Goal: Task Accomplishment & Management: Manage account settings

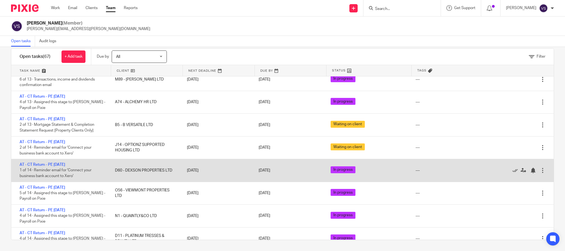
scroll to position [1025, 0]
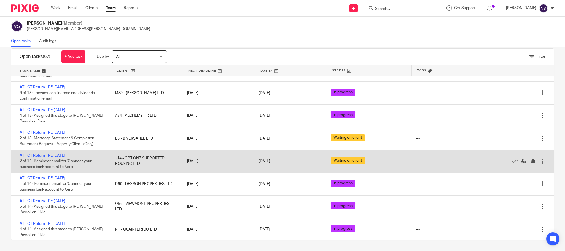
click at [64, 158] on link "AT - CT Return - PE [DATE]" at bounding box center [43, 156] width 46 height 4
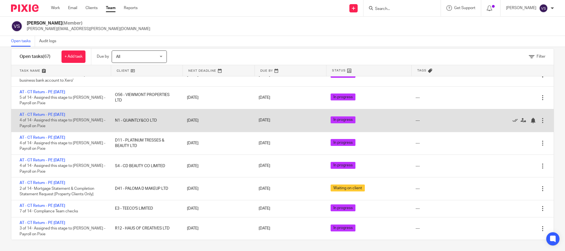
scroll to position [1149, 0]
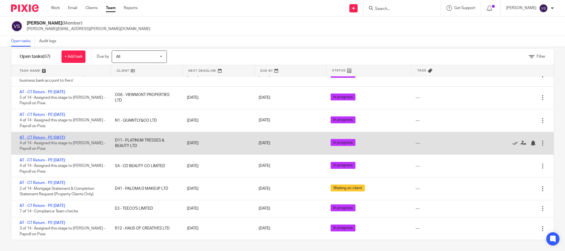
click at [51, 136] on link "AT - CT Return - PE [DATE]" at bounding box center [43, 138] width 46 height 4
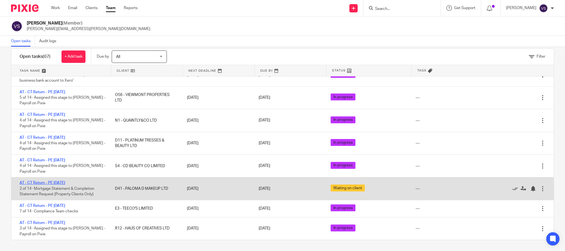
click at [59, 182] on link "AT - CT Return - PE [DATE]" at bounding box center [43, 183] width 46 height 4
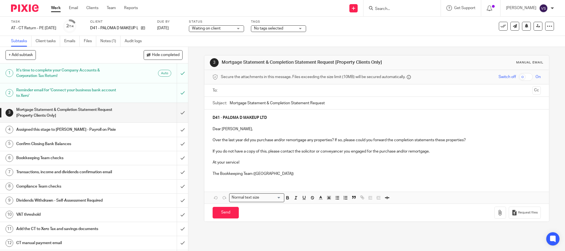
click at [87, 147] on h1 "Confirm Closing Bank Balances" at bounding box center [67, 144] width 103 height 8
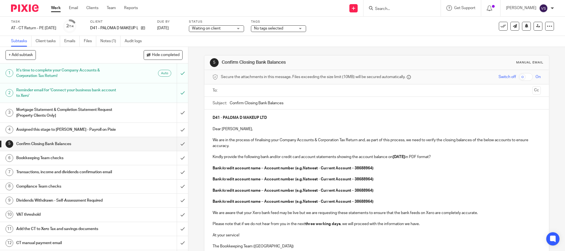
click at [216, 176] on p at bounding box center [377, 174] width 328 height 6
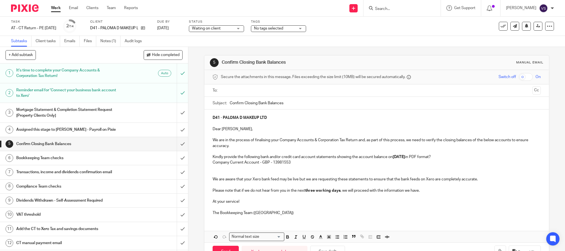
click at [213, 161] on p "Company Current Account - GBP - 13981553" at bounding box center [377, 163] width 328 height 6
click at [219, 165] on ul "Company Current Account - GBP - 13981553" at bounding box center [377, 163] width 328 height 6
click at [214, 164] on ul "Company Current Account - GBP - 13981553" at bounding box center [377, 163] width 328 height 6
click at [219, 164] on ul "Company Current Account - GBP - 13981553" at bounding box center [377, 163] width 328 height 6
click at [213, 163] on p "Company Current Account - GBP - 13981553" at bounding box center [377, 163] width 328 height 6
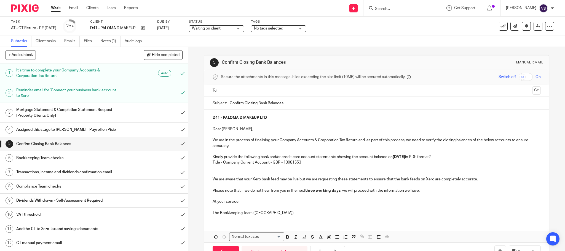
click at [209, 163] on div "D41 - PALOMA D MAKEUP LTD Dear Paloma, We are in the process of finalising your…" at bounding box center [376, 165] width 345 height 110
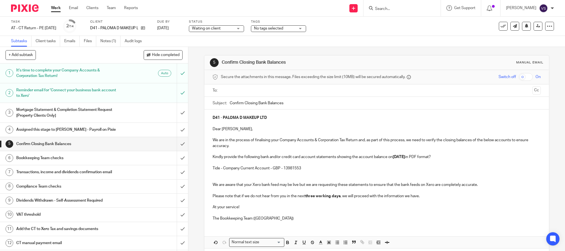
click at [228, 180] on p at bounding box center [377, 180] width 328 height 6
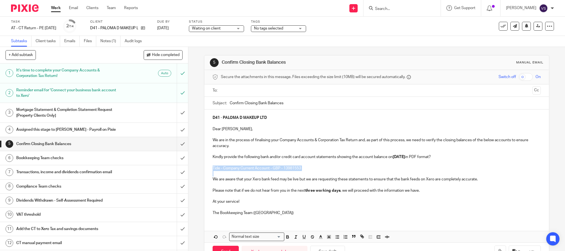
drag, startPoint x: 208, startPoint y: 168, endPoint x: 284, endPoint y: 175, distance: 76.2
click at [284, 175] on div "D41 - PALOMA D MAKEUP LTD Dear Paloma, We are in the process of finalising your…" at bounding box center [376, 165] width 345 height 110
click at [245, 92] on input "text" at bounding box center [377, 90] width 308 height 6
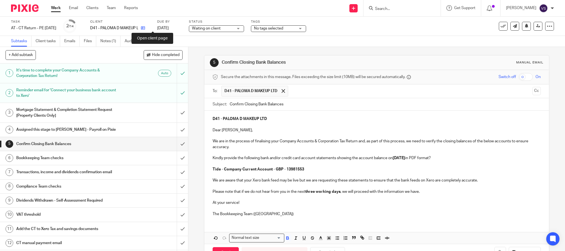
click at [145, 29] on icon at bounding box center [143, 28] width 4 height 4
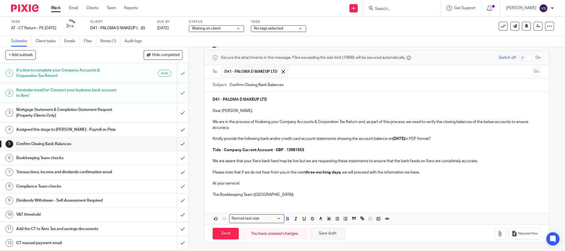
click at [320, 238] on button "Save draft" at bounding box center [327, 234] width 35 height 12
click at [94, 91] on h1 "Reminder email for 'Connect your business bank account to Xero'" at bounding box center [67, 93] width 103 height 14
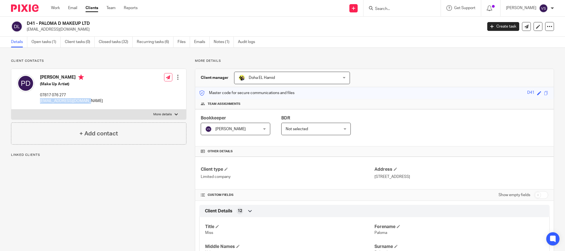
drag, startPoint x: 39, startPoint y: 102, endPoint x: 107, endPoint y: 106, distance: 68.0
click at [107, 106] on div "Paloma Debords (Make Up Artist) 07817 076 277 palomamua@hotmail.co.uk Edit cont…" at bounding box center [98, 89] width 175 height 41
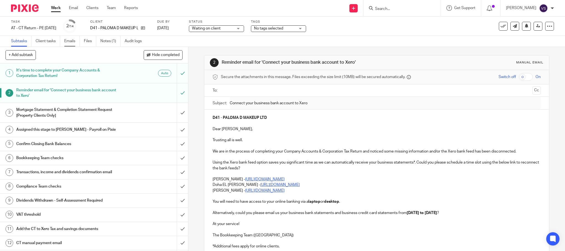
click at [71, 41] on link "Emails" at bounding box center [71, 41] width 15 height 11
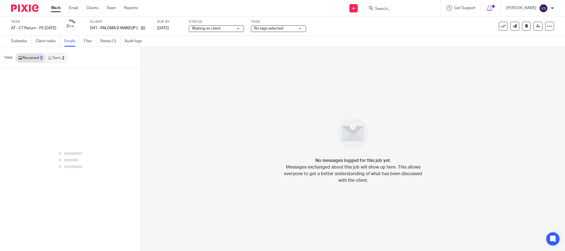
click at [54, 58] on link "Sent 2" at bounding box center [56, 58] width 22 height 9
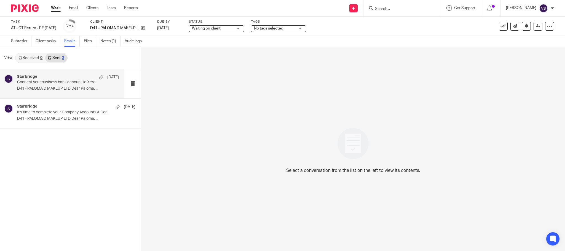
click at [60, 90] on p "D41 - PALOMA D MAKEUP LTD Dear Paloma, ..." at bounding box center [68, 88] width 102 height 5
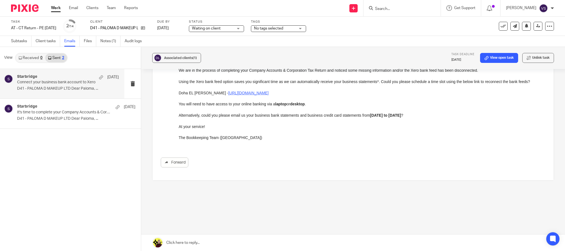
scroll to position [91, 0]
click at [35, 113] on p "It's time to complete your Company Accounts & Corporation Tax Return!" at bounding box center [57, 112] width 81 height 5
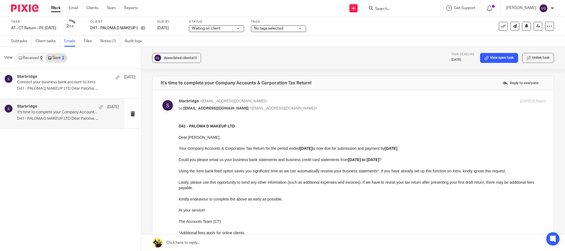
scroll to position [0, 0]
click at [69, 76] on div "Starbridge [DATE]" at bounding box center [68, 77] width 102 height 6
